Goal: Use online tool/utility

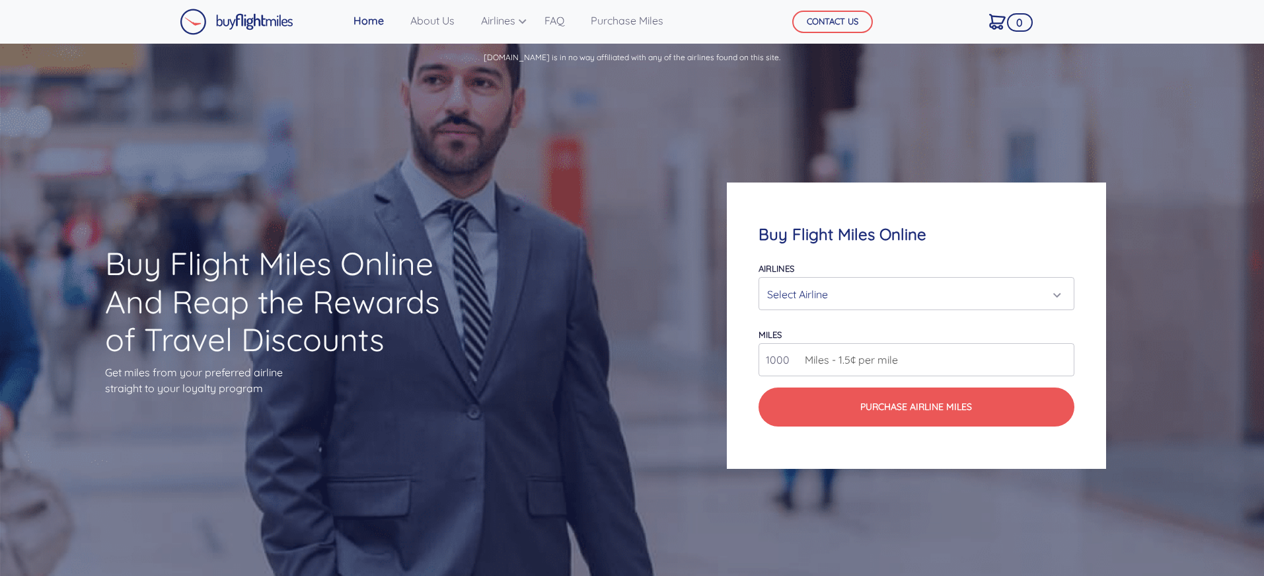
click at [887, 287] on div "Select Airline" at bounding box center [912, 293] width 290 height 25
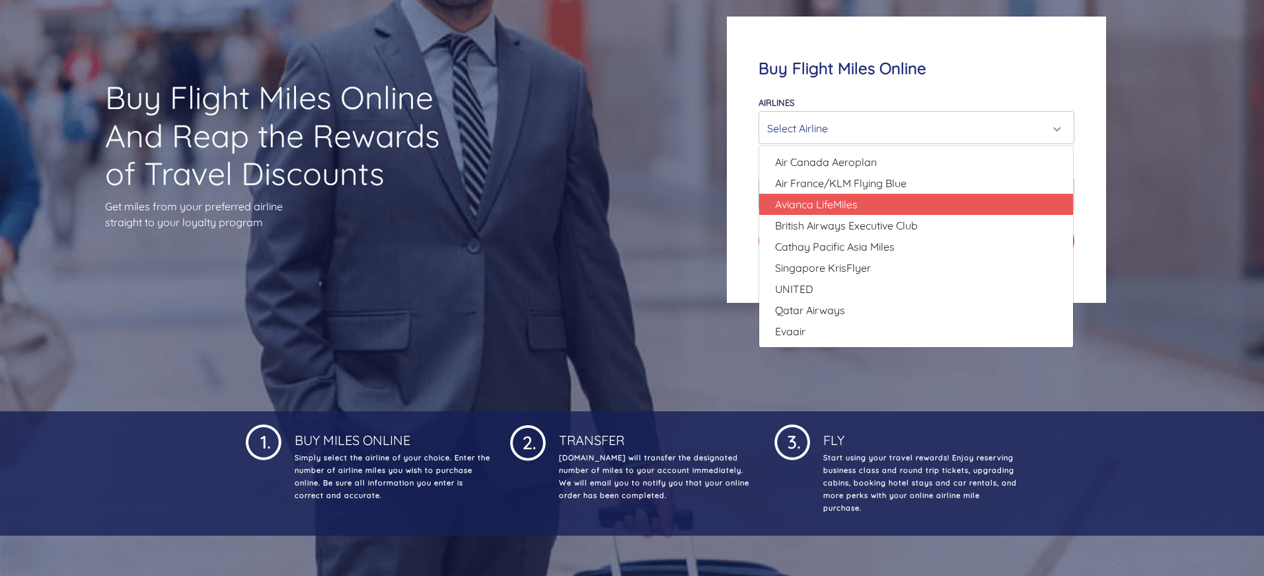
scroll to position [243, 0]
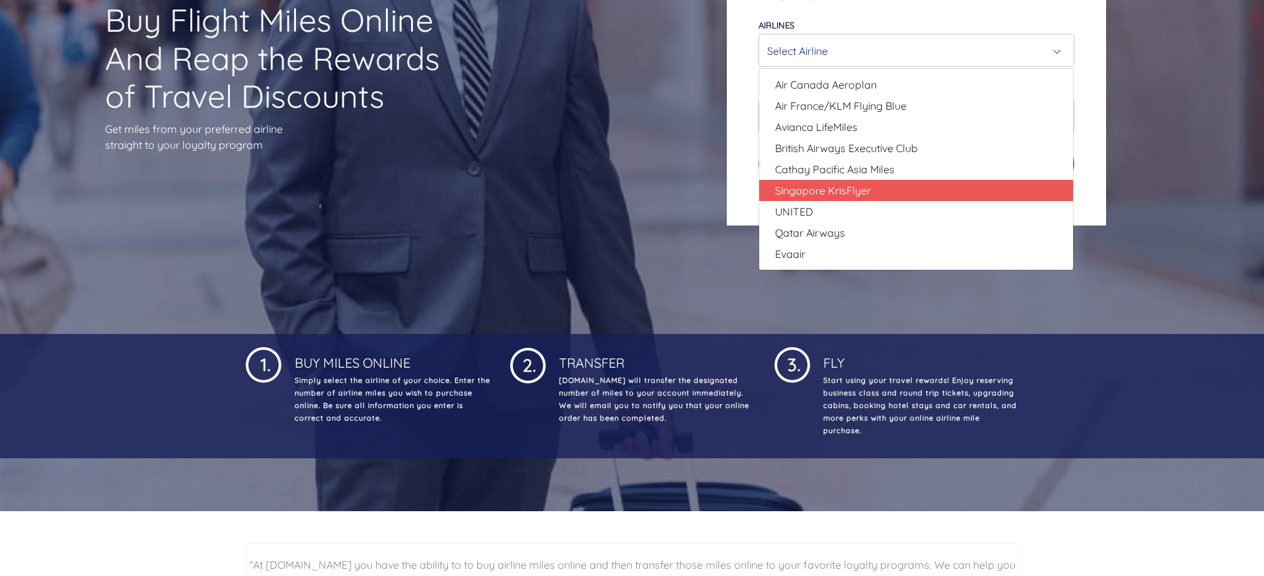
click at [883, 182] on link "Singapore KrisFlyer" at bounding box center [916, 190] width 314 height 21
select select "Singapore KrisFlyer"
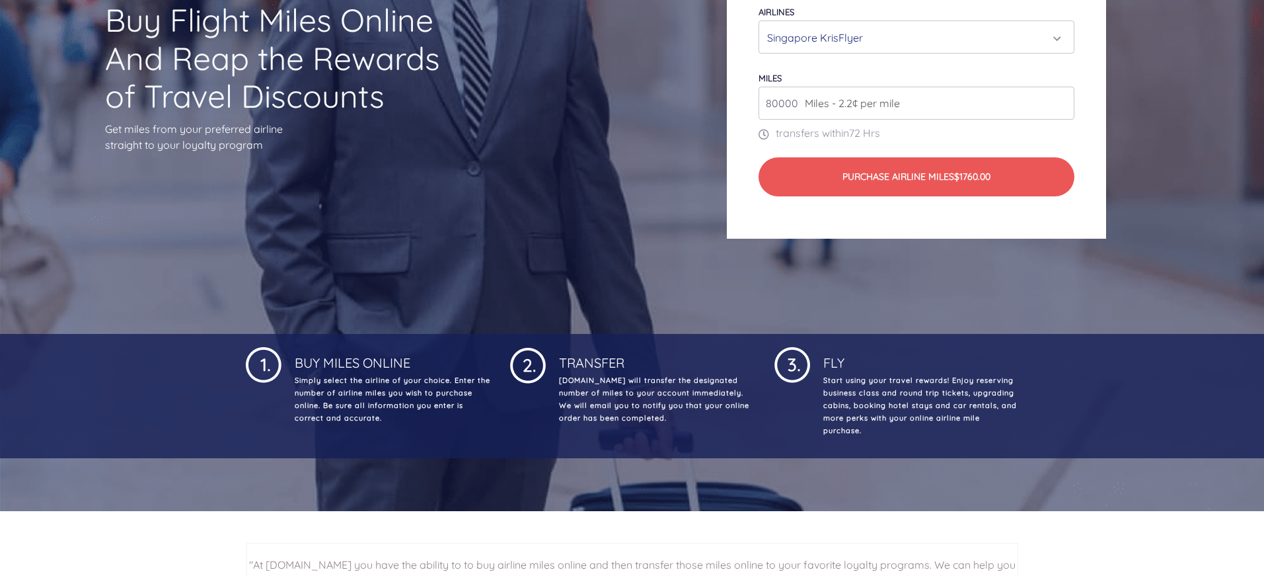
click at [928, 103] on input "80000" at bounding box center [916, 103] width 315 height 33
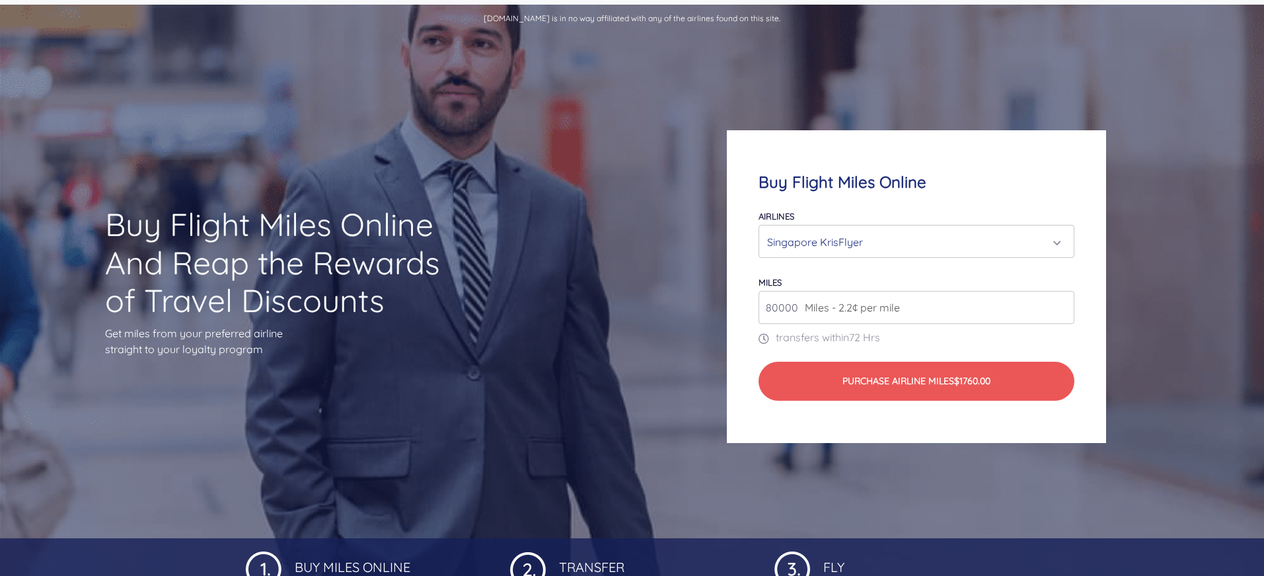
scroll to position [0, 0]
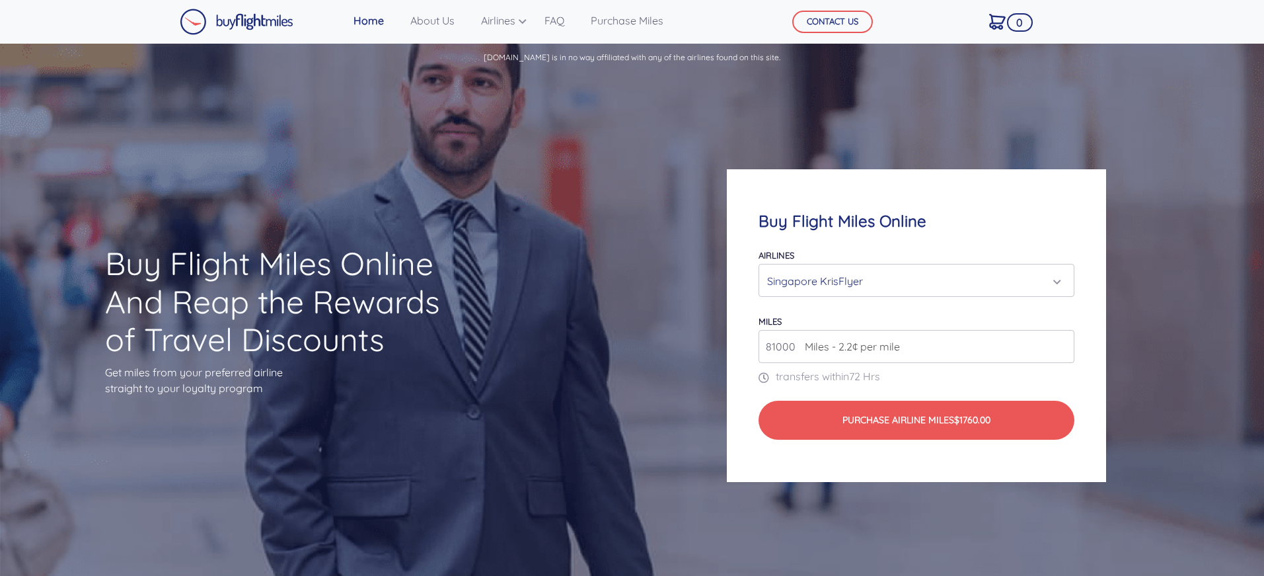
click at [1063, 344] on input "81000" at bounding box center [916, 346] width 315 height 33
click at [1064, 351] on input "80000" at bounding box center [916, 346] width 315 height 33
click at [1062, 342] on input "81000" at bounding box center [916, 346] width 315 height 33
click at [1063, 354] on input "81000" at bounding box center [916, 346] width 315 height 33
click at [1063, 350] on input "80000" at bounding box center [916, 346] width 315 height 33
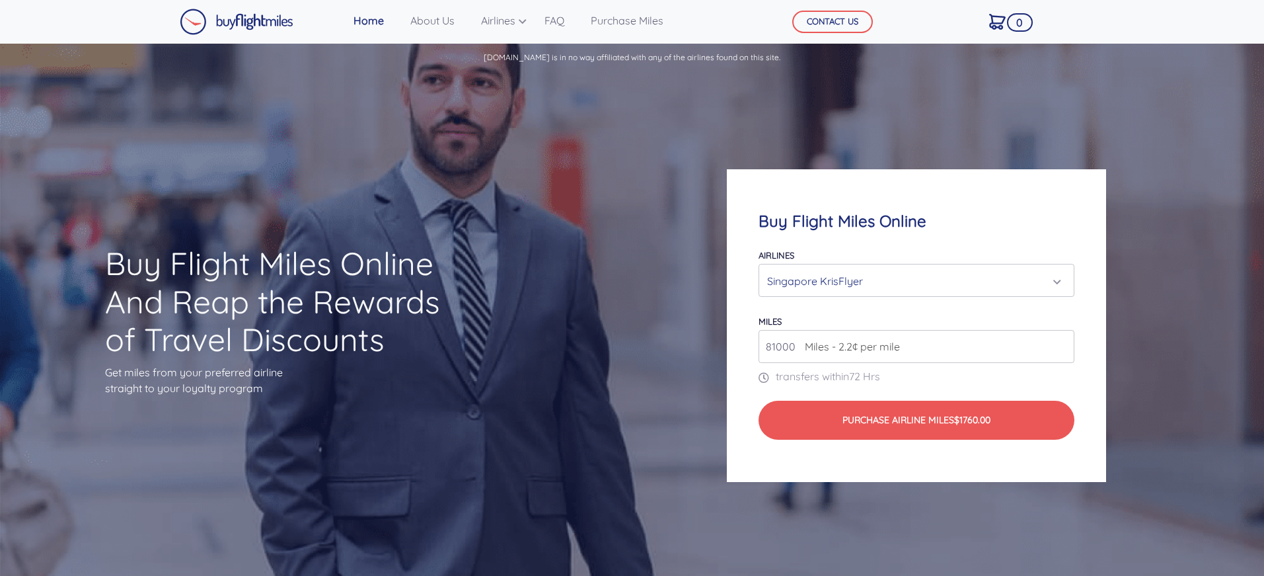
type input "81000"
click at [1062, 338] on input "81000" at bounding box center [916, 346] width 315 height 33
click at [862, 281] on div "Singapore KrisFlyer" at bounding box center [912, 280] width 290 height 25
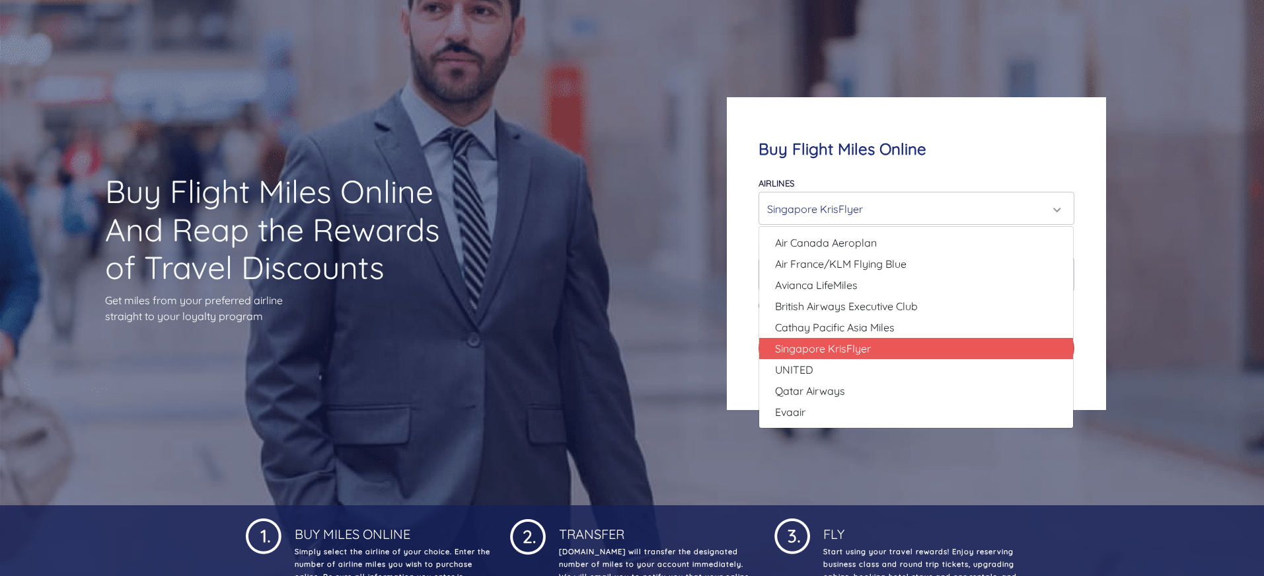
scroll to position [75, 0]
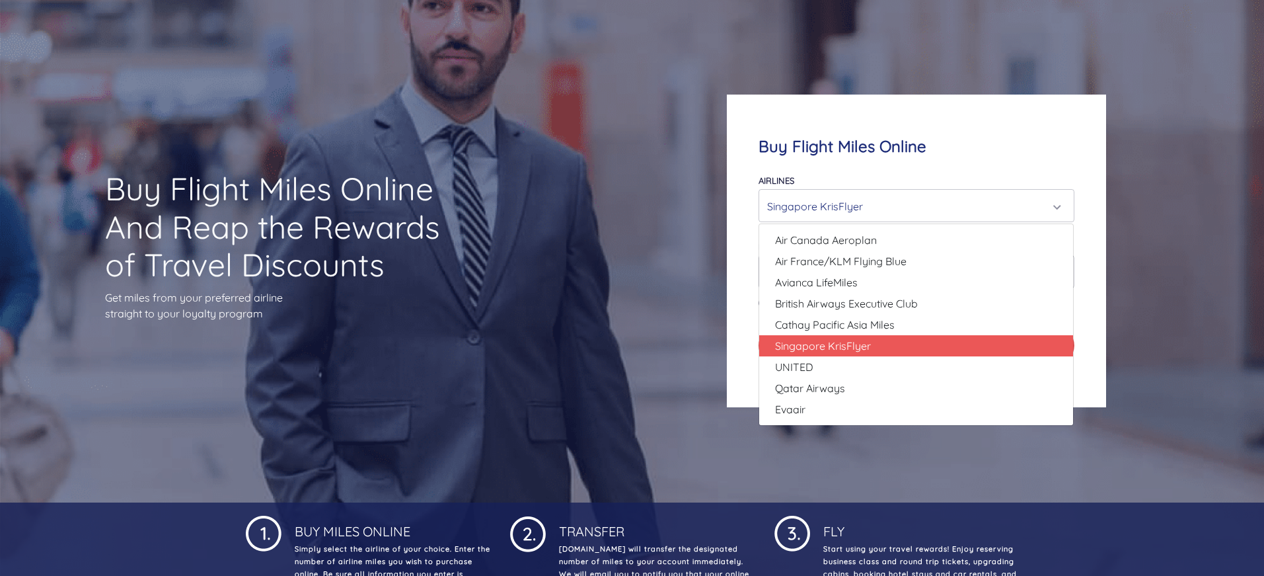
click at [638, 265] on div "Buy Flight Miles Online And Reap the Rewards of Travel Discounts Get miles from…" at bounding box center [632, 250] width 1264 height 503
